Goal: Book appointment/travel/reservation

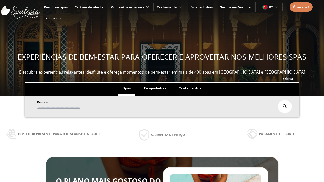
scroll to position [86, 0]
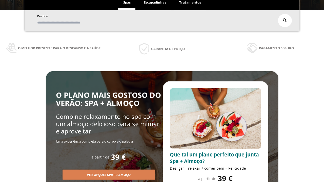
click at [155, 3] on span "Escapadinhas" at bounding box center [155, 2] width 22 height 5
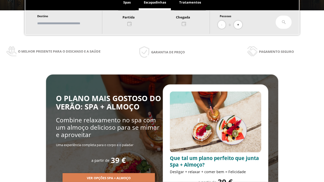
click at [71, 23] on input "text" at bounding box center [67, 23] width 63 height 9
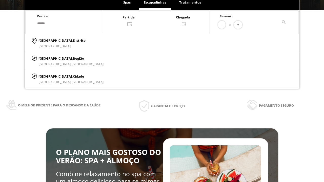
type input "******"
click at [51, 76] on p "[GEOGRAPHIC_DATA], Cidade" at bounding box center [71, 77] width 65 height 6
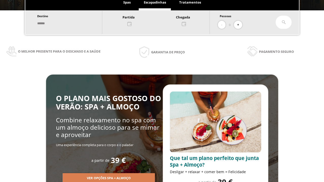
click at [161, 20] on div at bounding box center [155, 20] width 107 height 12
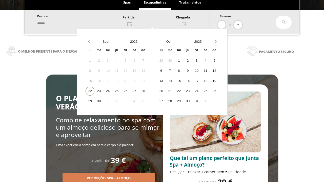
click at [112, 91] on div "24" at bounding box center [107, 91] width 9 height 9
click at [121, 91] on div "25" at bounding box center [116, 91] width 9 height 9
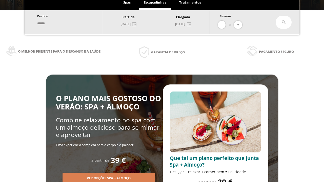
click at [240, 25] on button "+" at bounding box center [238, 25] width 8 height 8
click at [284, 22] on icon at bounding box center [284, 22] width 4 height 4
